Goal: Task Accomplishment & Management: Complete application form

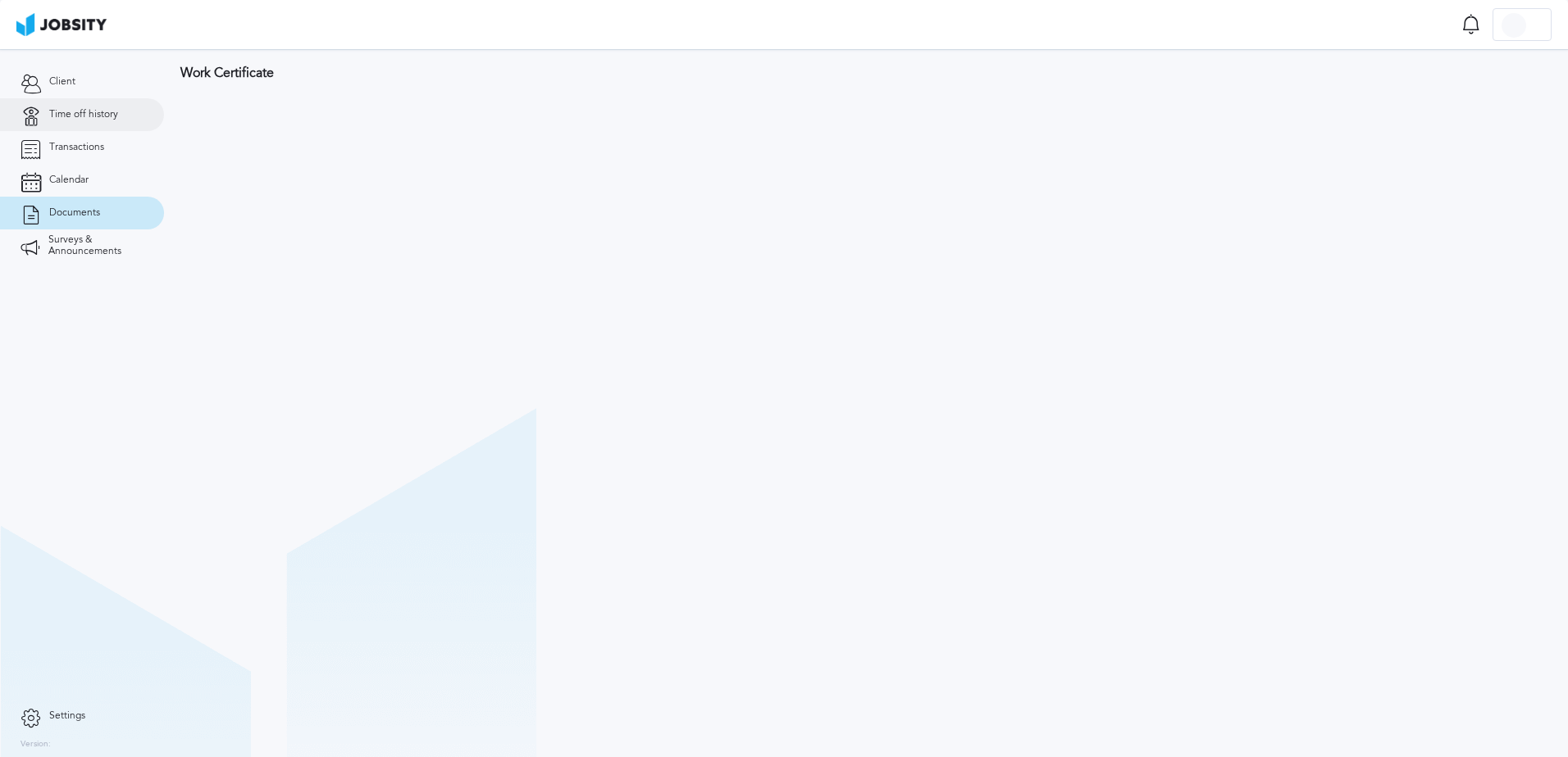
click at [75, 121] on link "Time off history" at bounding box center [81, 115] width 164 height 33
click at [1499, 86] on div at bounding box center [865, 103] width 1403 height 108
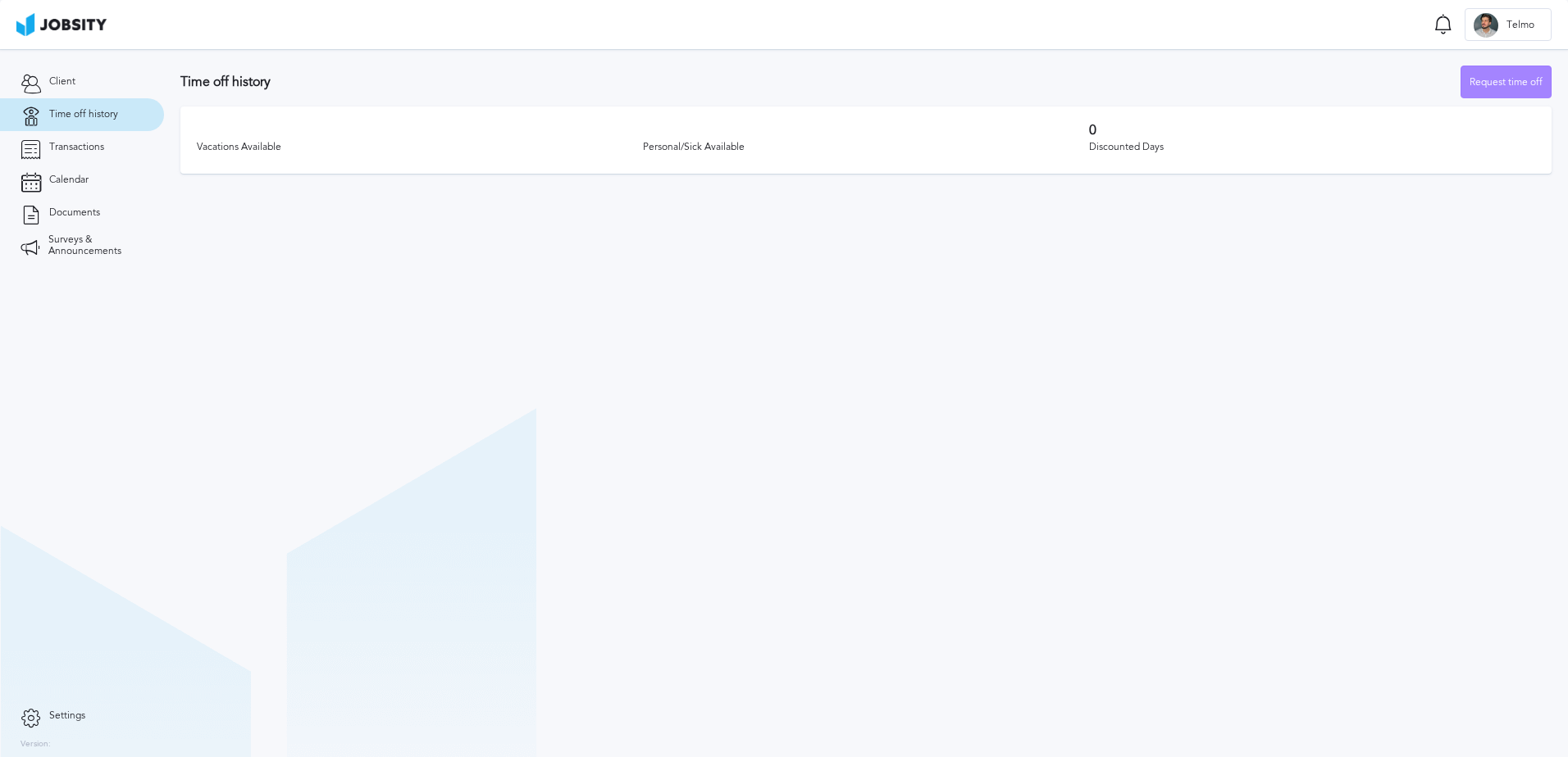
click at [1478, 84] on div "Request time off" at bounding box center [1505, 82] width 89 height 33
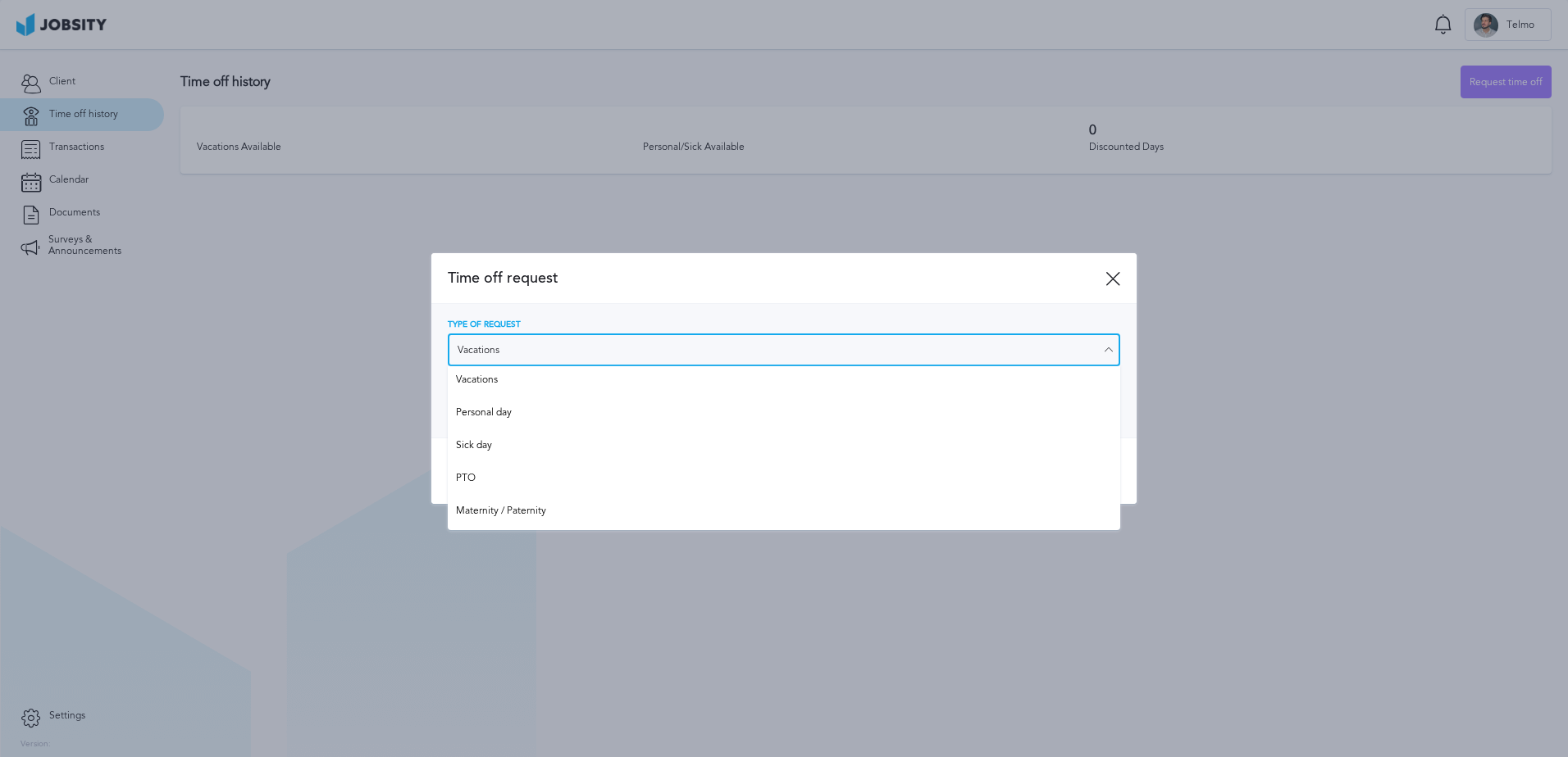
click at [695, 351] on input "Vacations" at bounding box center [784, 350] width 672 height 33
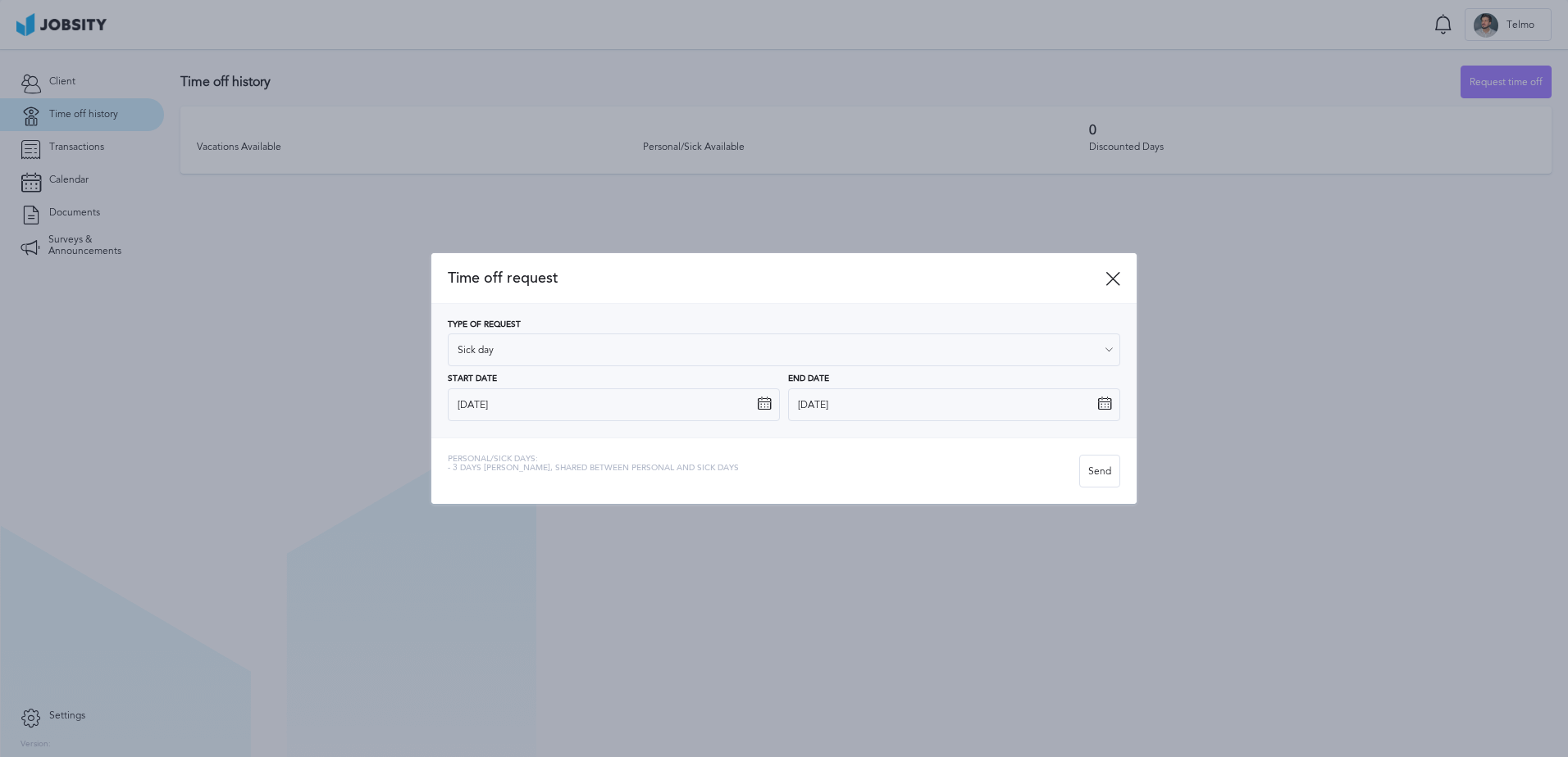
click at [624, 440] on div "Time off request Type of Request Sick day Vacations Personal day Sick day PTO M…" at bounding box center [784, 378] width 705 height 250
drag, startPoint x: 465, startPoint y: 465, endPoint x: 689, endPoint y: 473, distance: 224.1
click at [689, 473] on div "Personal/Sick days: - 3 days [PERSON_NAME], shared between personal and sick da…" at bounding box center [593, 471] width 291 height 33
drag, startPoint x: 689, startPoint y: 473, endPoint x: 528, endPoint y: 463, distance: 161.3
click at [528, 464] on span "- 3 days [PERSON_NAME], shared between personal and sick days" at bounding box center [593, 468] width 291 height 9
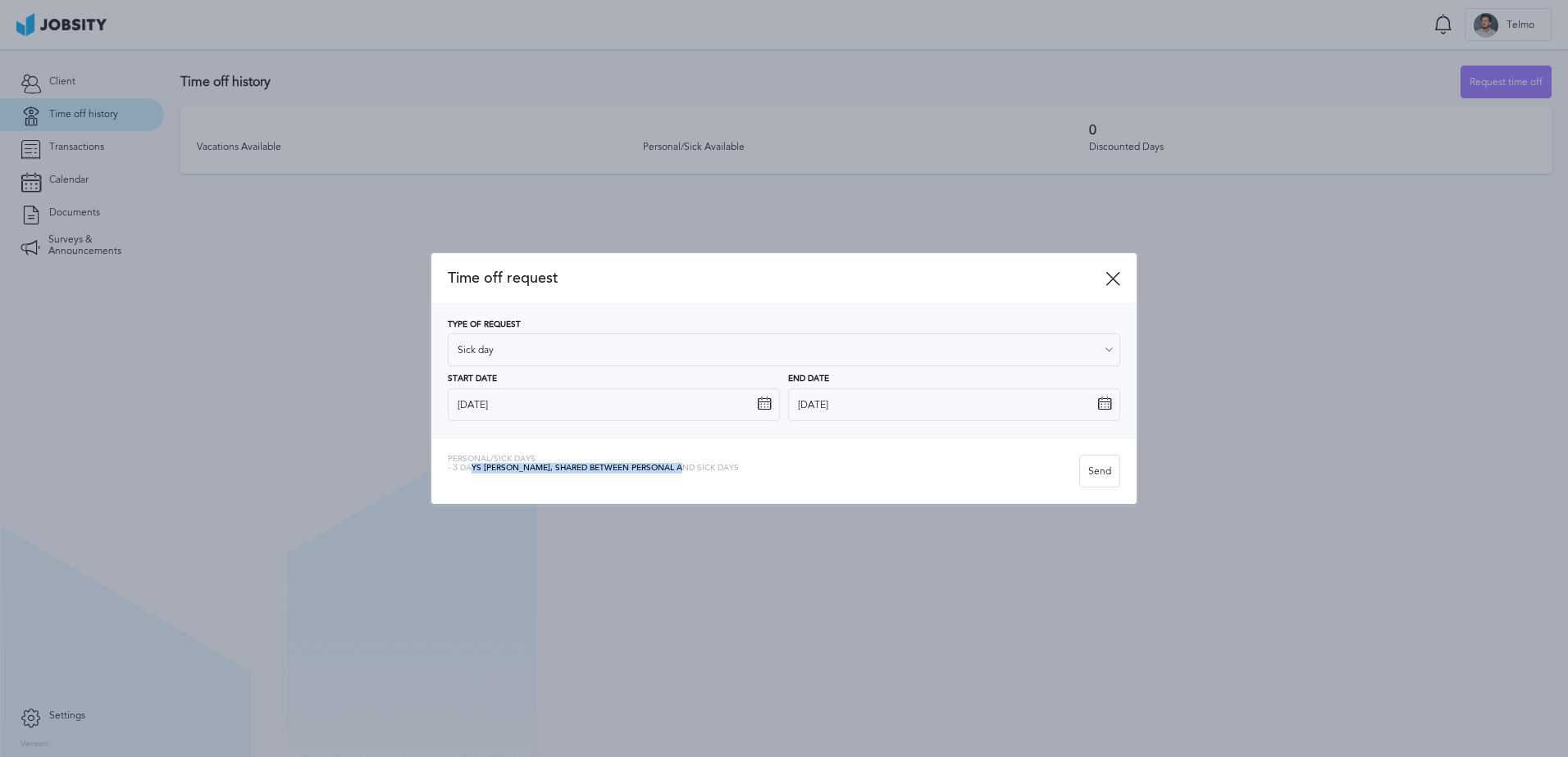
drag, startPoint x: 470, startPoint y: 468, endPoint x: 678, endPoint y: 475, distance: 208.1
click at [678, 475] on div "Personal/Sick days: - 3 days [PERSON_NAME], shared between personal and sick da…" at bounding box center [593, 471] width 291 height 33
drag, startPoint x: 678, startPoint y: 475, endPoint x: 553, endPoint y: 449, distance: 127.7
click at [553, 449] on div "Personal/Sick days: - 3 days [PERSON_NAME], shared between personal and sick da…" at bounding box center [784, 470] width 705 height 66
click at [565, 323] on div "Type of Request Sick day" at bounding box center [784, 344] width 672 height 46
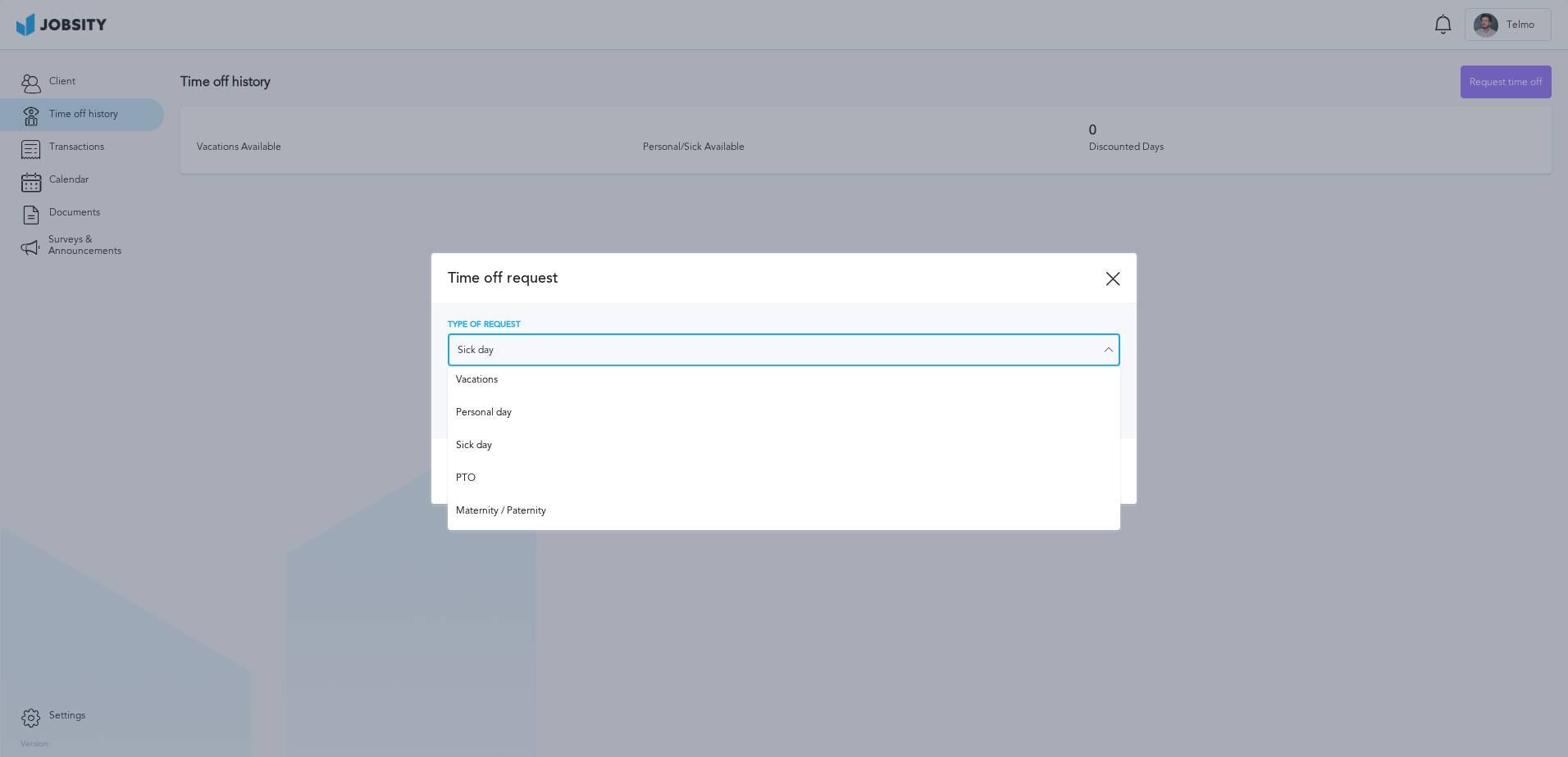
click at [568, 351] on input "Sick day" at bounding box center [784, 350] width 672 height 33
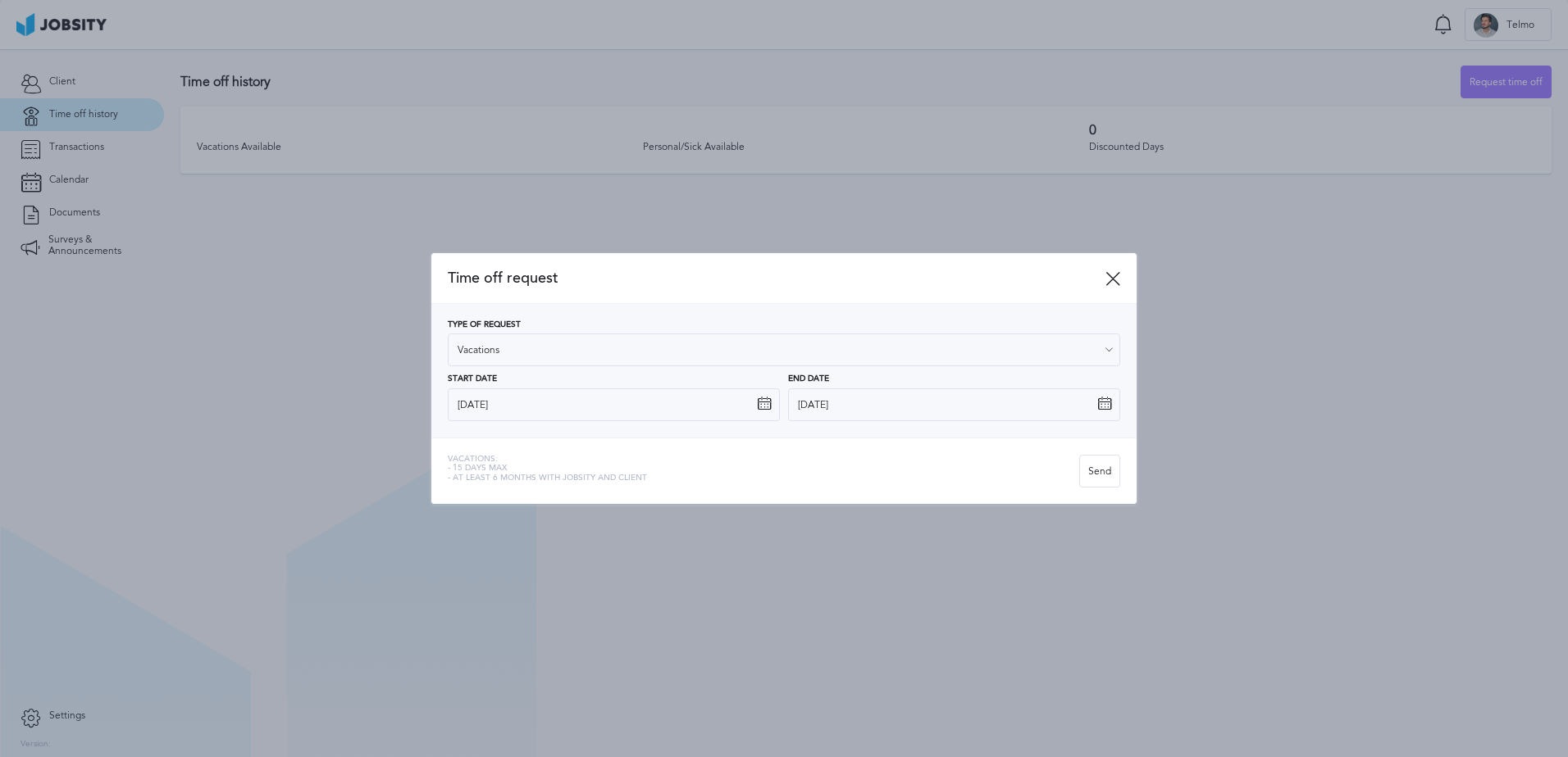
click at [560, 384] on div "Type of Request Vacations Vacations Personal day Sick day PTO Maternity / Pater…" at bounding box center [784, 371] width 672 height 101
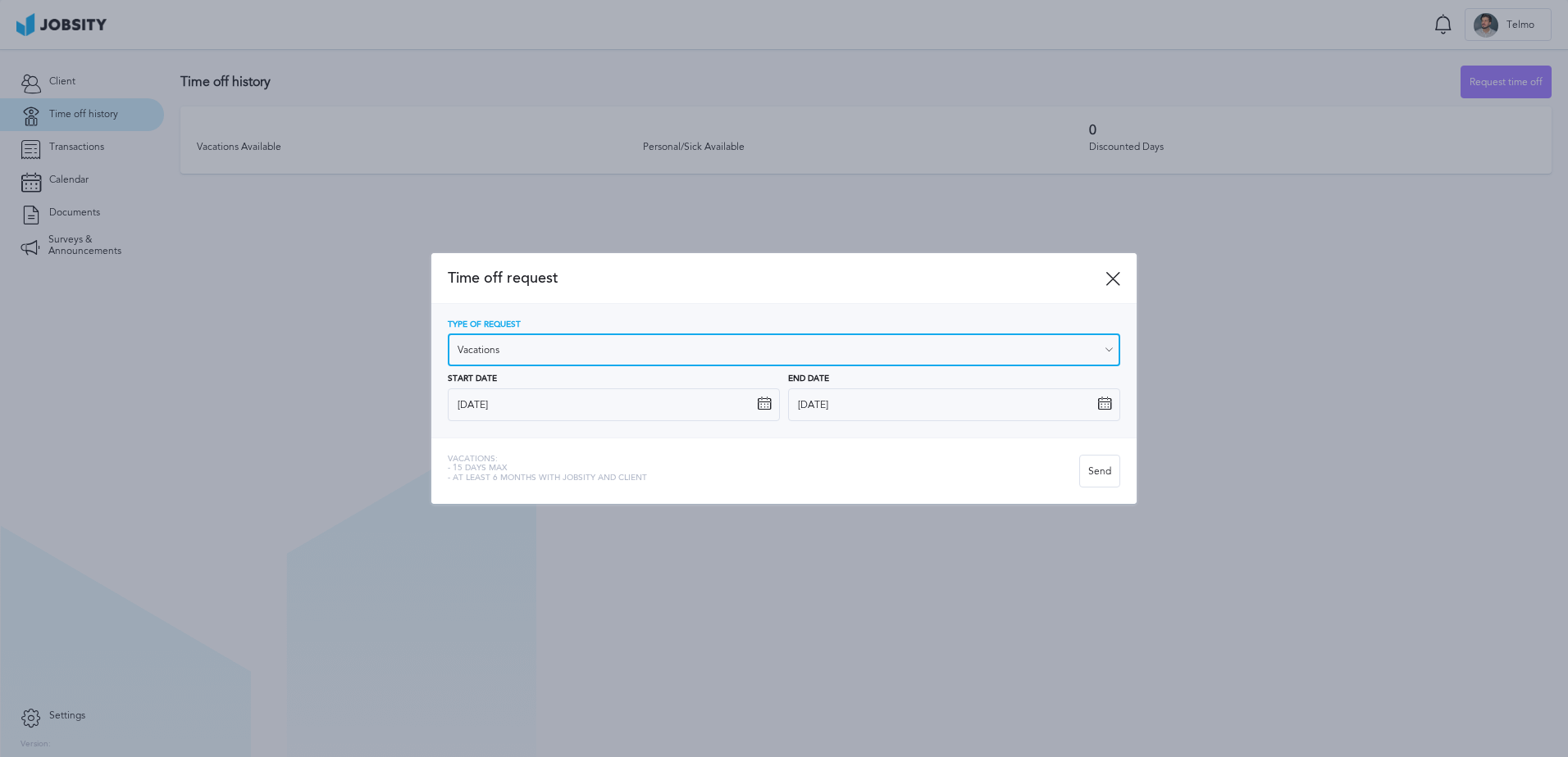
click at [596, 345] on input "Vacations" at bounding box center [784, 350] width 672 height 33
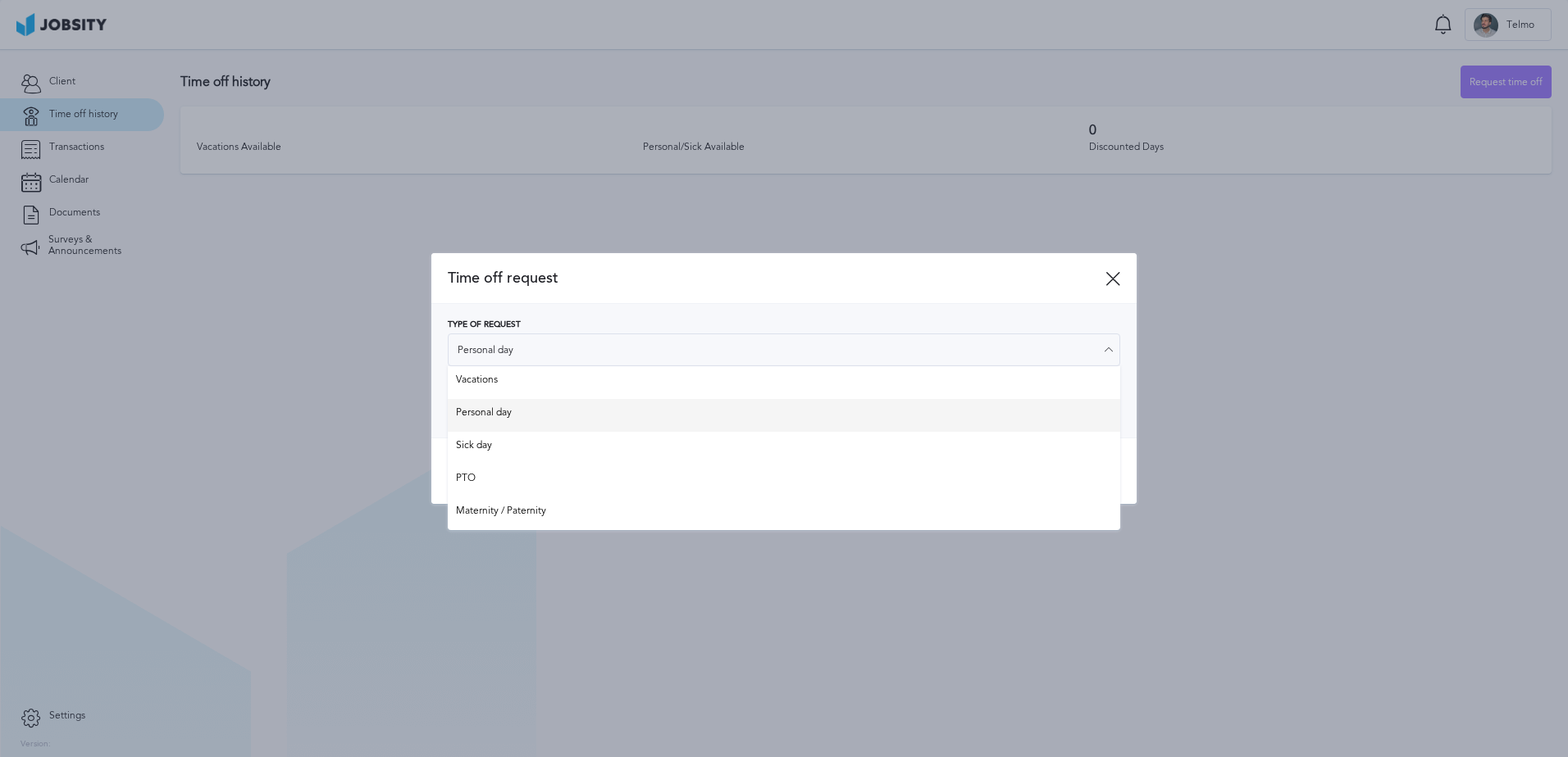
click at [585, 413] on div "Type of Request Personal day Vacations Personal day Sick day PTO Maternity / Pa…" at bounding box center [784, 371] width 672 height 101
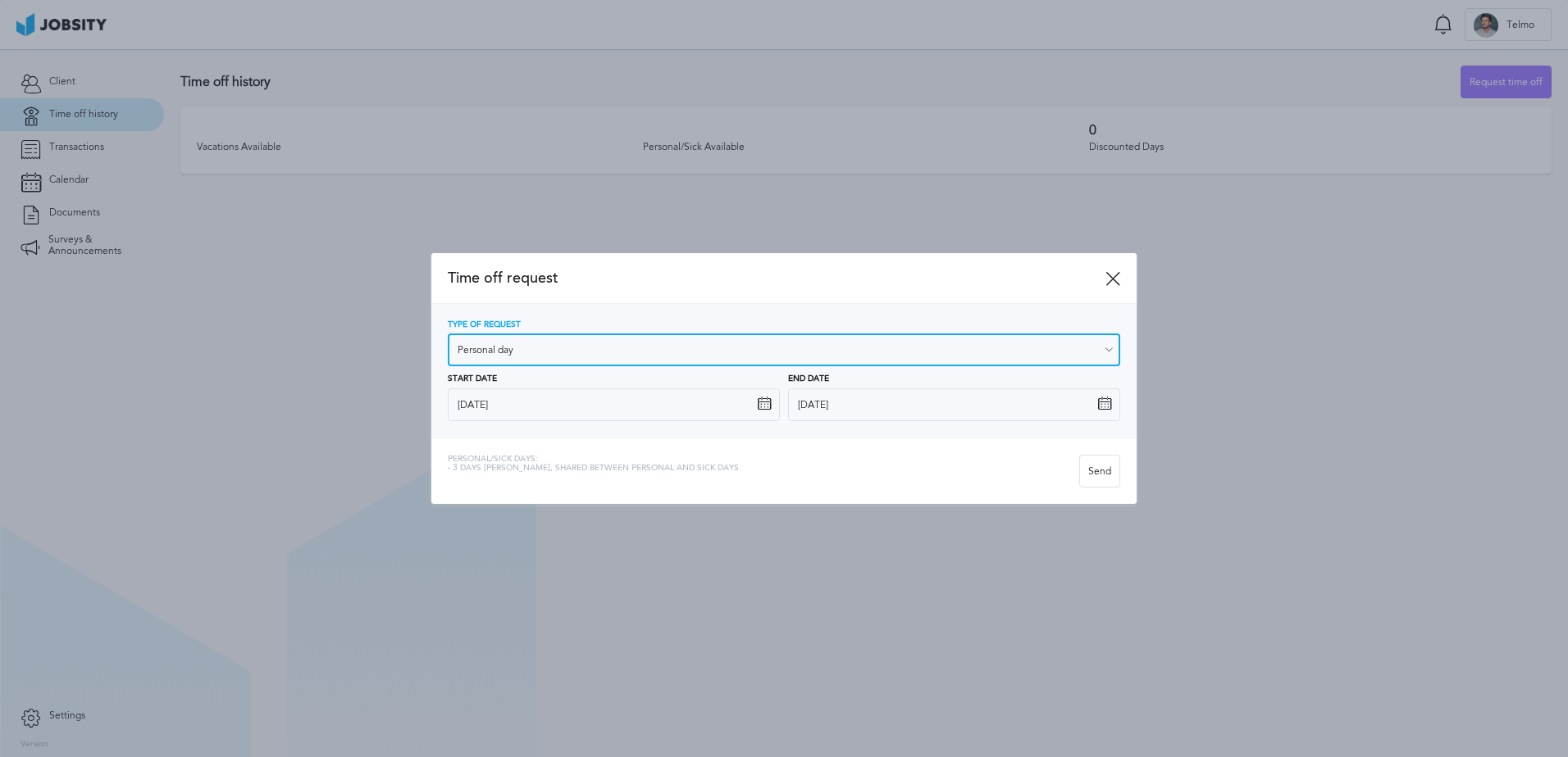
click at [604, 358] on input "Personal day" at bounding box center [784, 350] width 672 height 33
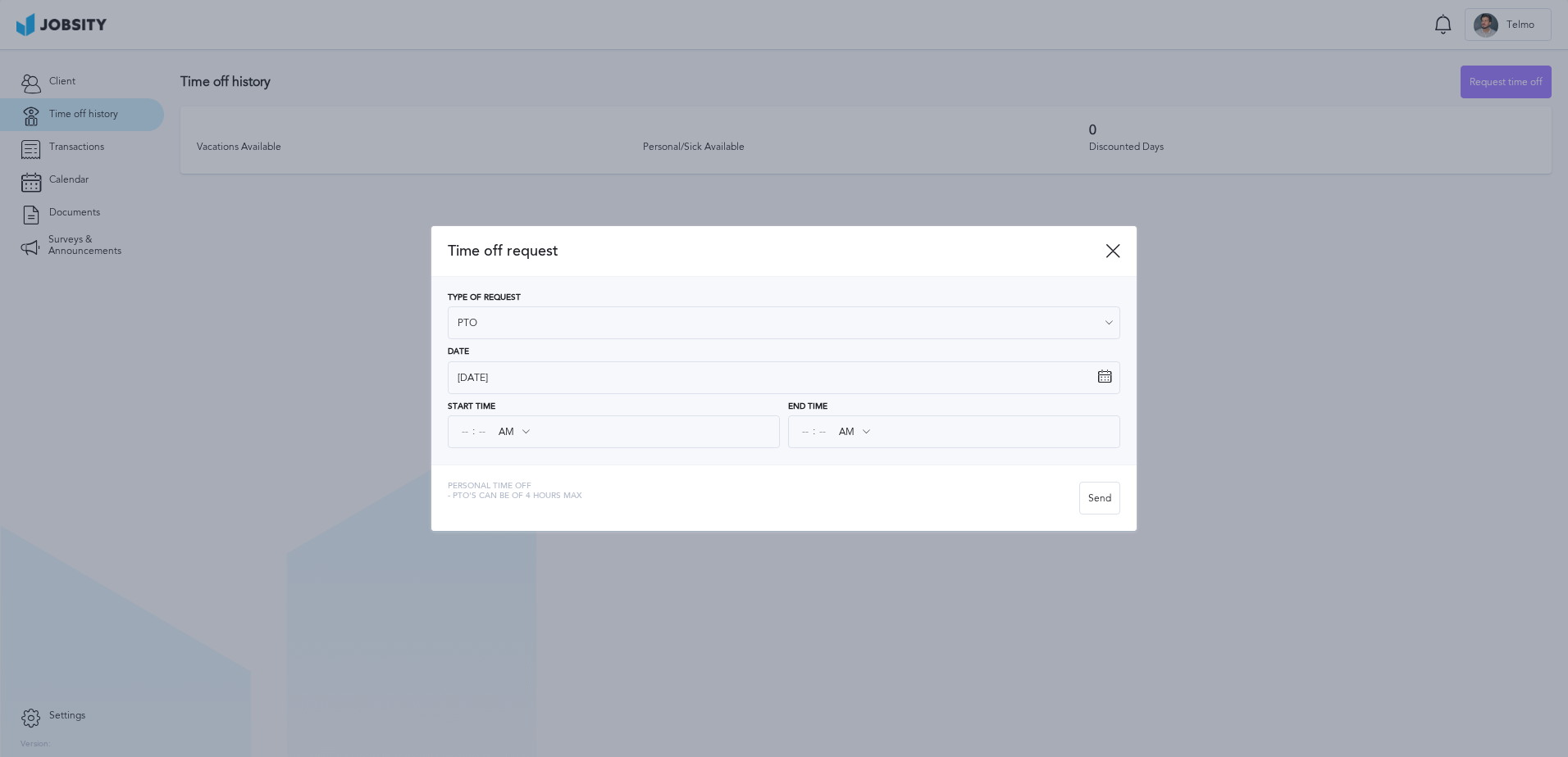
click at [564, 478] on div "Time off request Type of Request PTO Vacations Personal day Sick day PTO Matern…" at bounding box center [784, 379] width 705 height 305
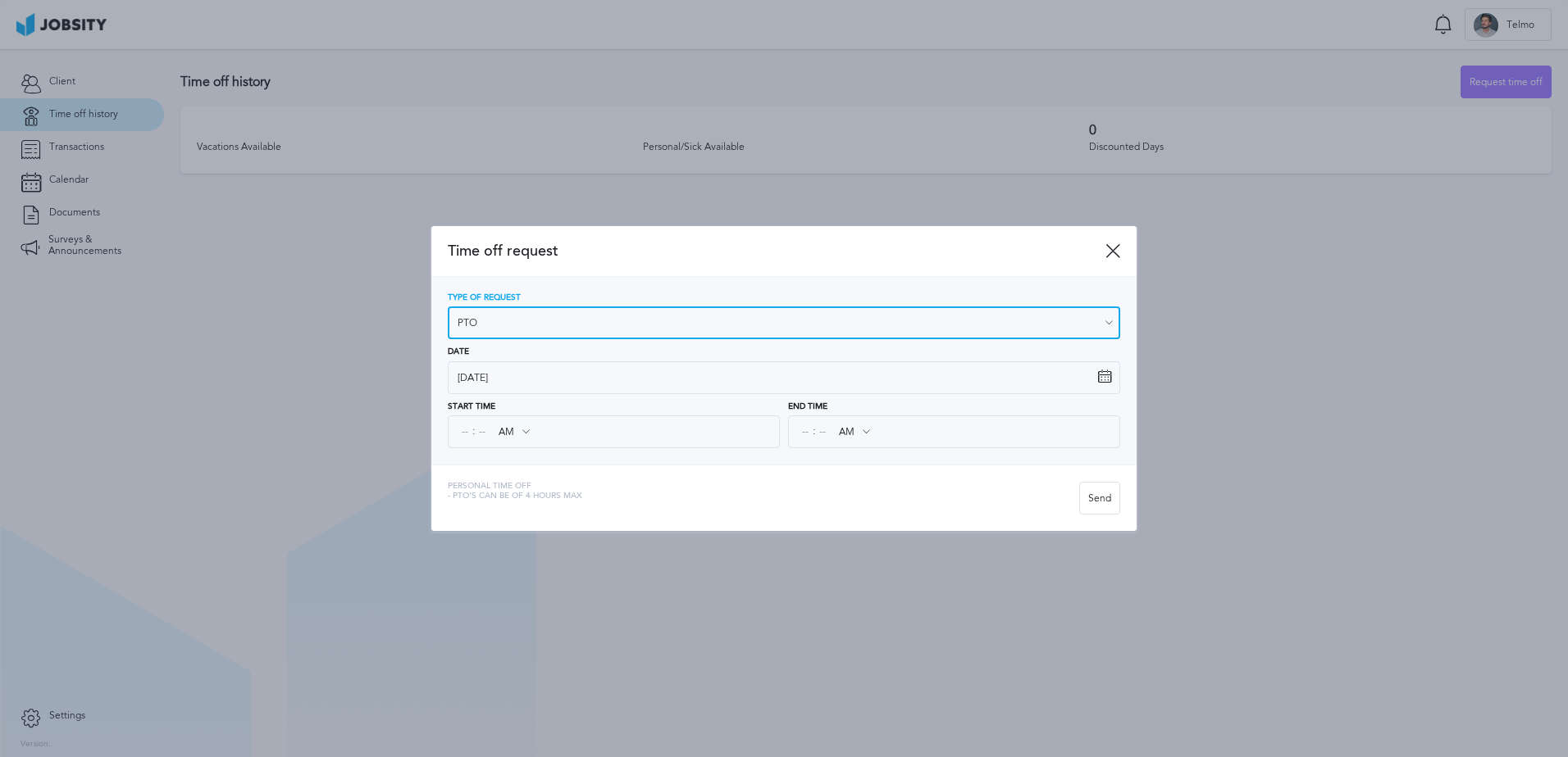
click at [660, 327] on input "PTO" at bounding box center [784, 322] width 672 height 33
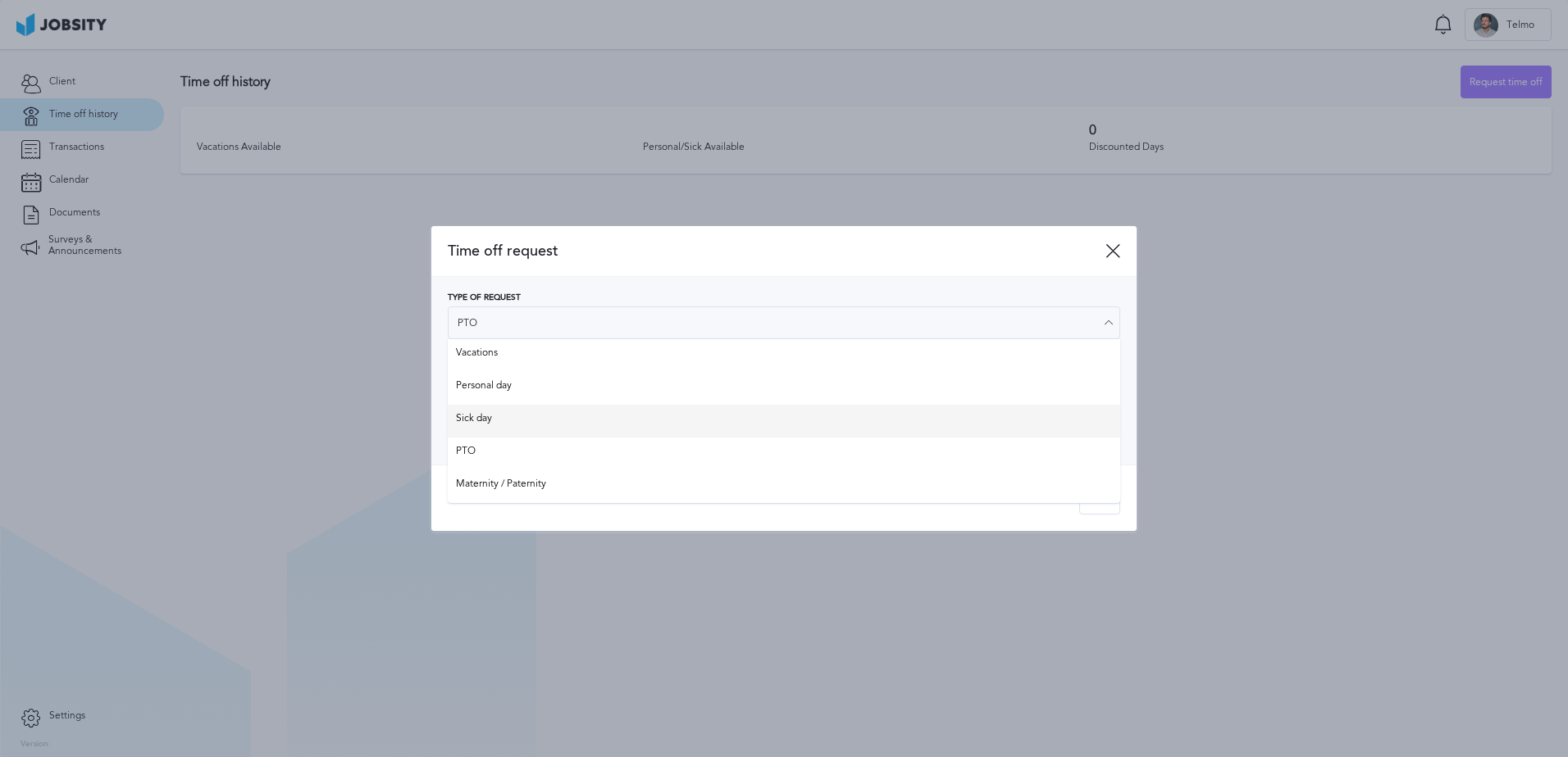
type input "Sick day"
click at [535, 422] on div "Type of Request Sick day Vacations Personal day Sick day PTO Maternity / Patern…" at bounding box center [784, 371] width 705 height 189
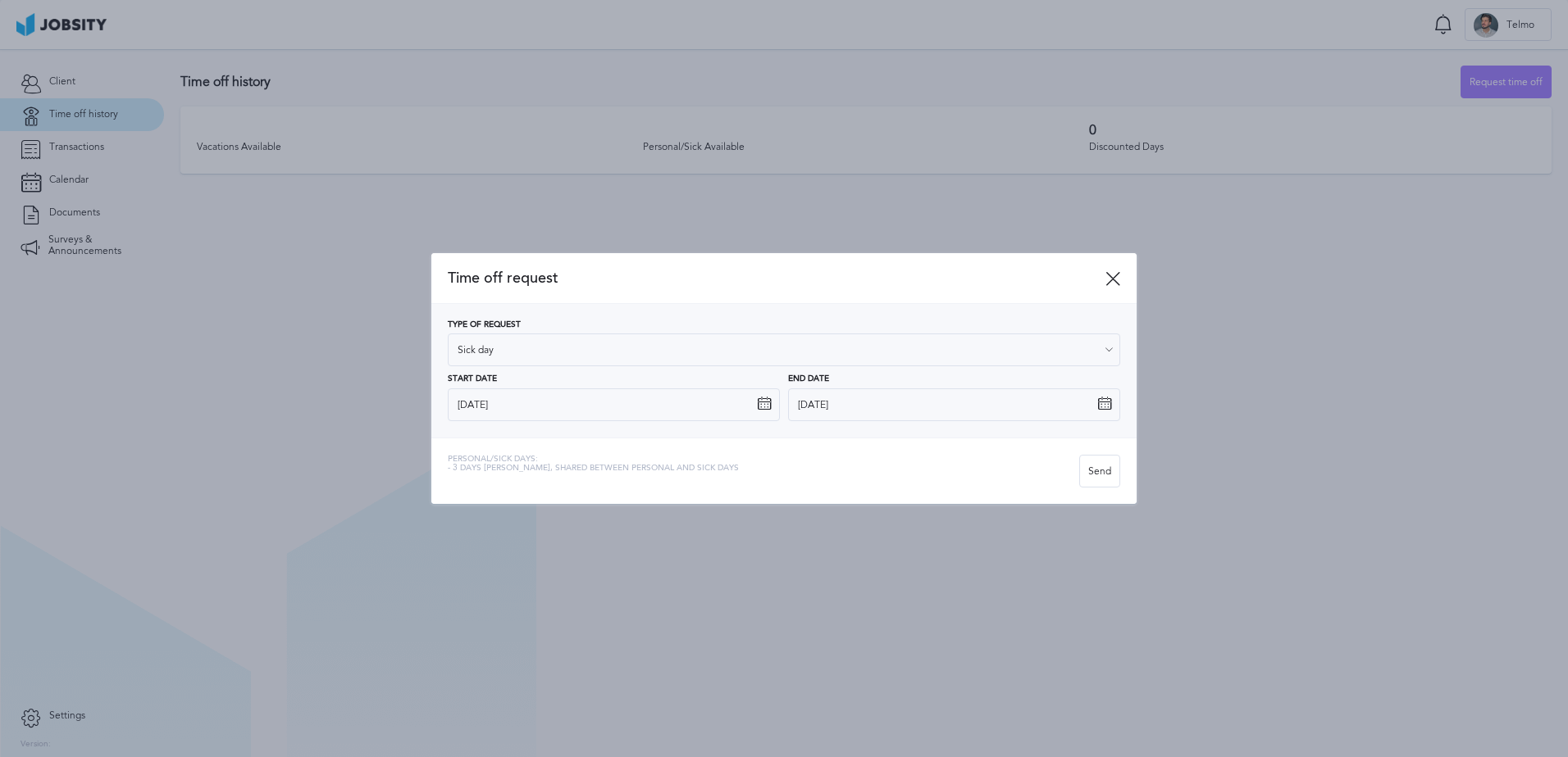
click at [1167, 199] on div at bounding box center [784, 378] width 1568 height 757
